Goal: Information Seeking & Learning: Learn about a topic

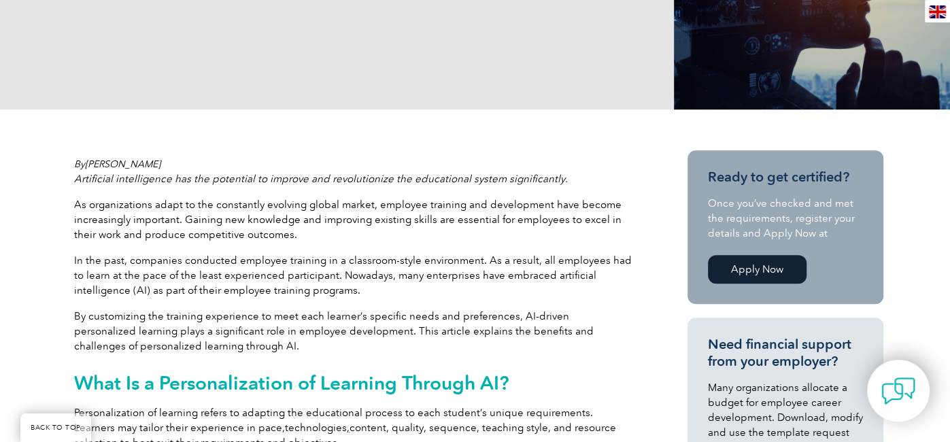
scroll to position [373, 0]
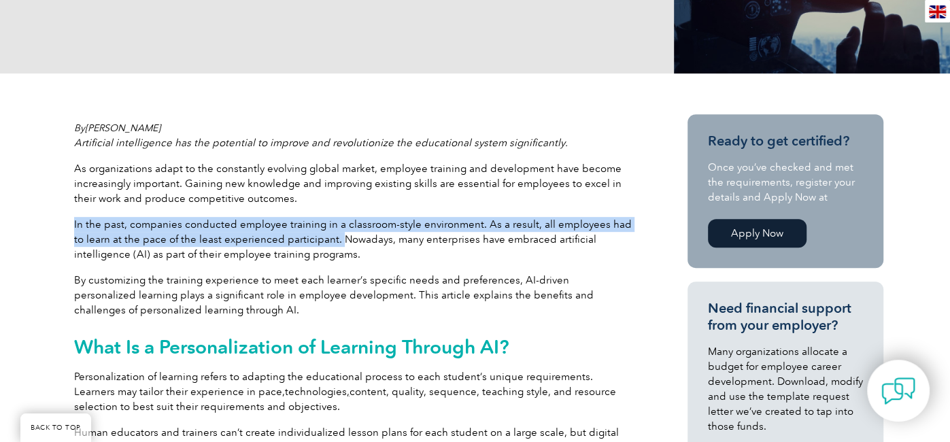
drag, startPoint x: 73, startPoint y: 219, endPoint x: 322, endPoint y: 238, distance: 249.6
click at [322, 238] on p "In the past, companies conducted employee training in a classroom-style environ…" at bounding box center [353, 239] width 558 height 45
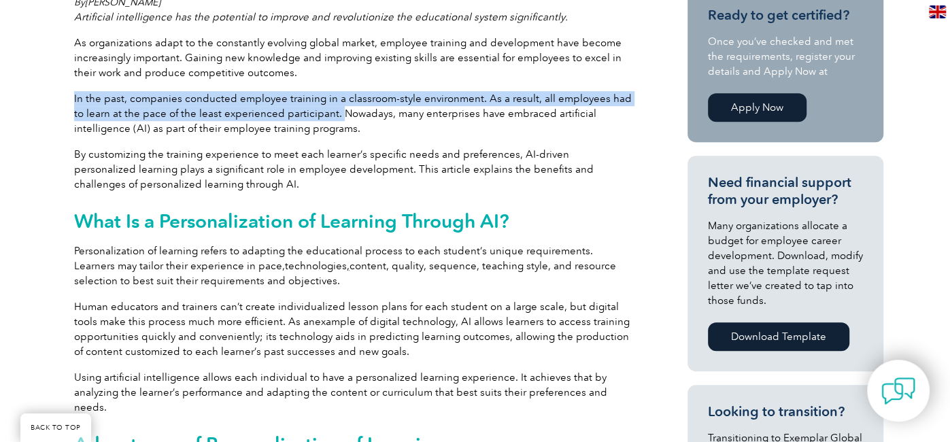
scroll to position [499, 0]
copy p "In the past, companies conducted employee training in a classroom-style environ…"
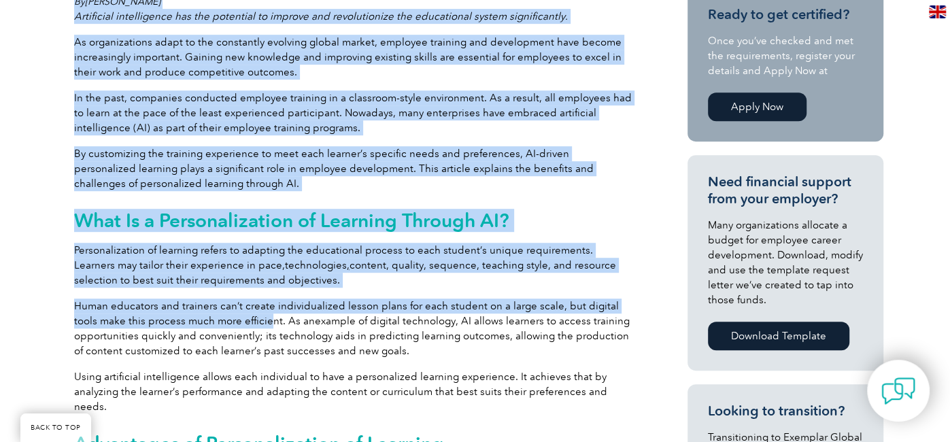
drag, startPoint x: 63, startPoint y: 303, endPoint x: 244, endPoint y: 318, distance: 182.1
click at [244, 318] on p "Human educators and trainers can’t create individualized lesson plans for each …" at bounding box center [353, 328] width 558 height 60
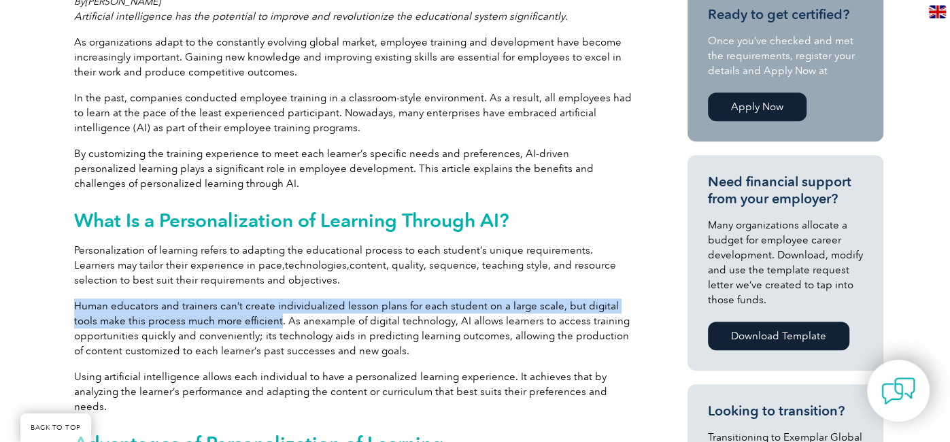
drag, startPoint x: 252, startPoint y: 318, endPoint x: 74, endPoint y: 305, distance: 178.0
click at [74, 305] on p "Human educators and trainers can’t create individualized lesson plans for each …" at bounding box center [353, 328] width 558 height 60
copy p "Human educators and trainers can’t create individualized lesson plans for each …"
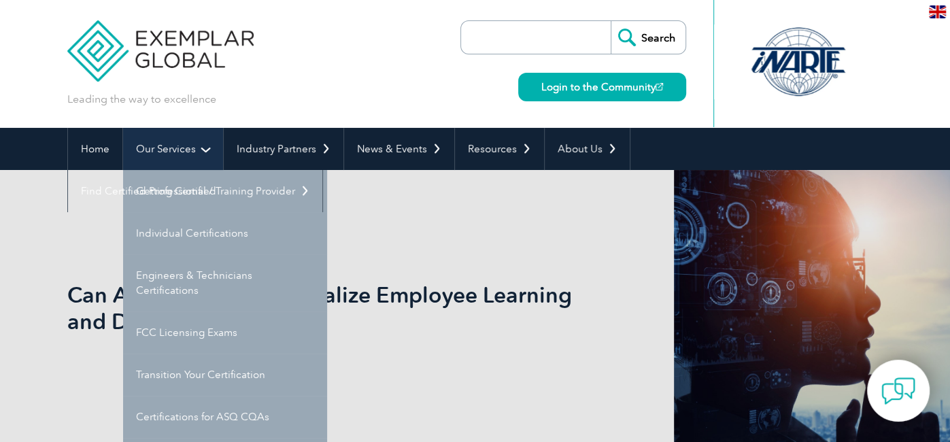
click at [141, 155] on link "Our Services" at bounding box center [173, 149] width 100 height 42
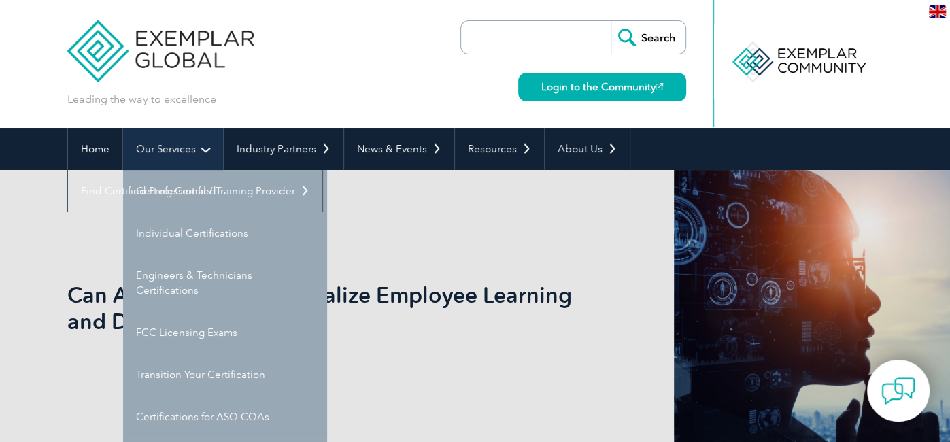
click at [160, 151] on link "Our Services" at bounding box center [173, 149] width 100 height 42
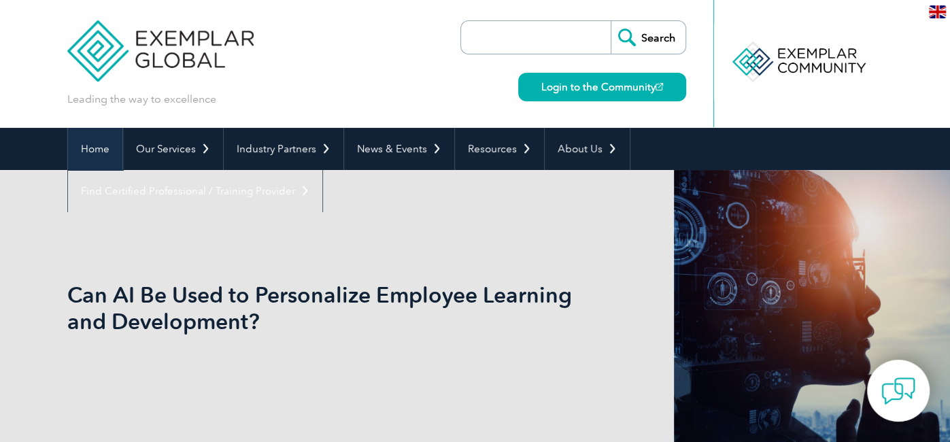
click at [96, 164] on link "Home" at bounding box center [95, 149] width 54 height 42
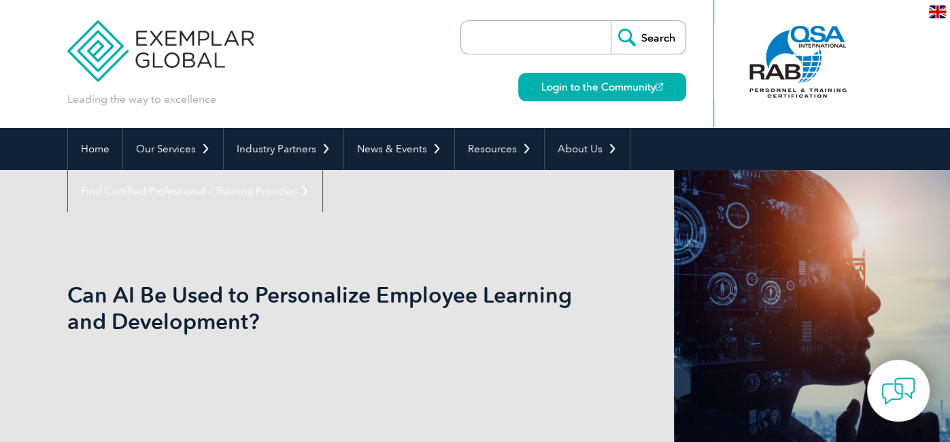
click at [309, 217] on div "Can AI Be Used to Personalize Employee Learning and Development?" at bounding box center [475, 308] width 816 height 276
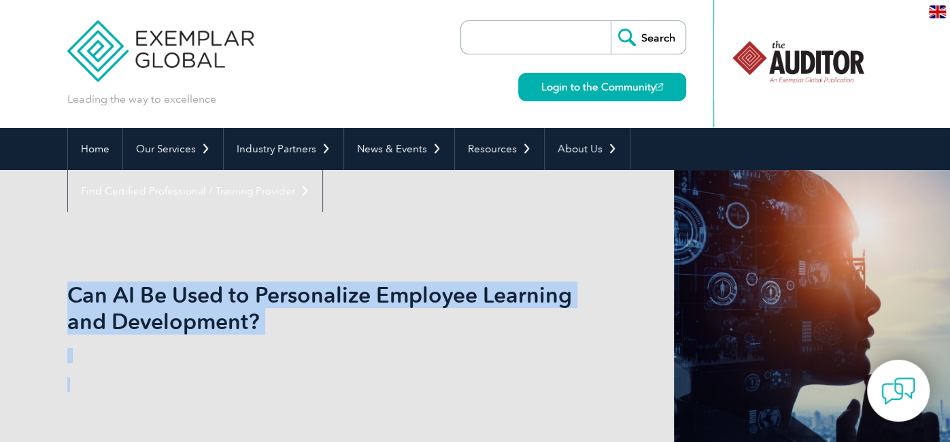
drag, startPoint x: 50, startPoint y: 293, endPoint x: 71, endPoint y: 292, distance: 21.1
click at [71, 292] on div "Can AI Be Used to Personalize Employee Learning and Development?" at bounding box center [475, 308] width 950 height 276
copy div "Can AI Be Used to Personalize Employee Learning and Development?"
